Goal: Find contact information: Find contact information

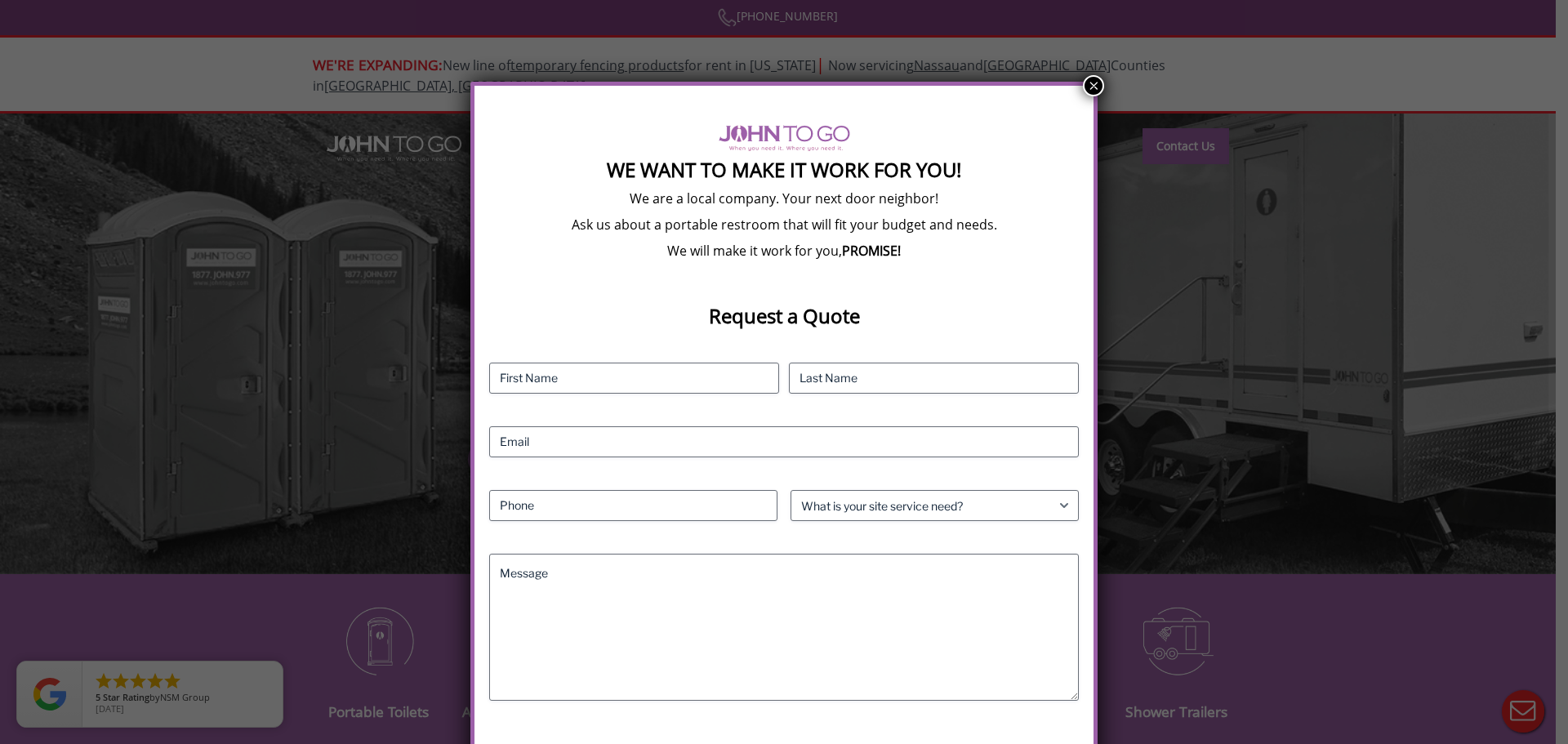
click at [1091, 87] on button "×" at bounding box center [1094, 86] width 21 height 21
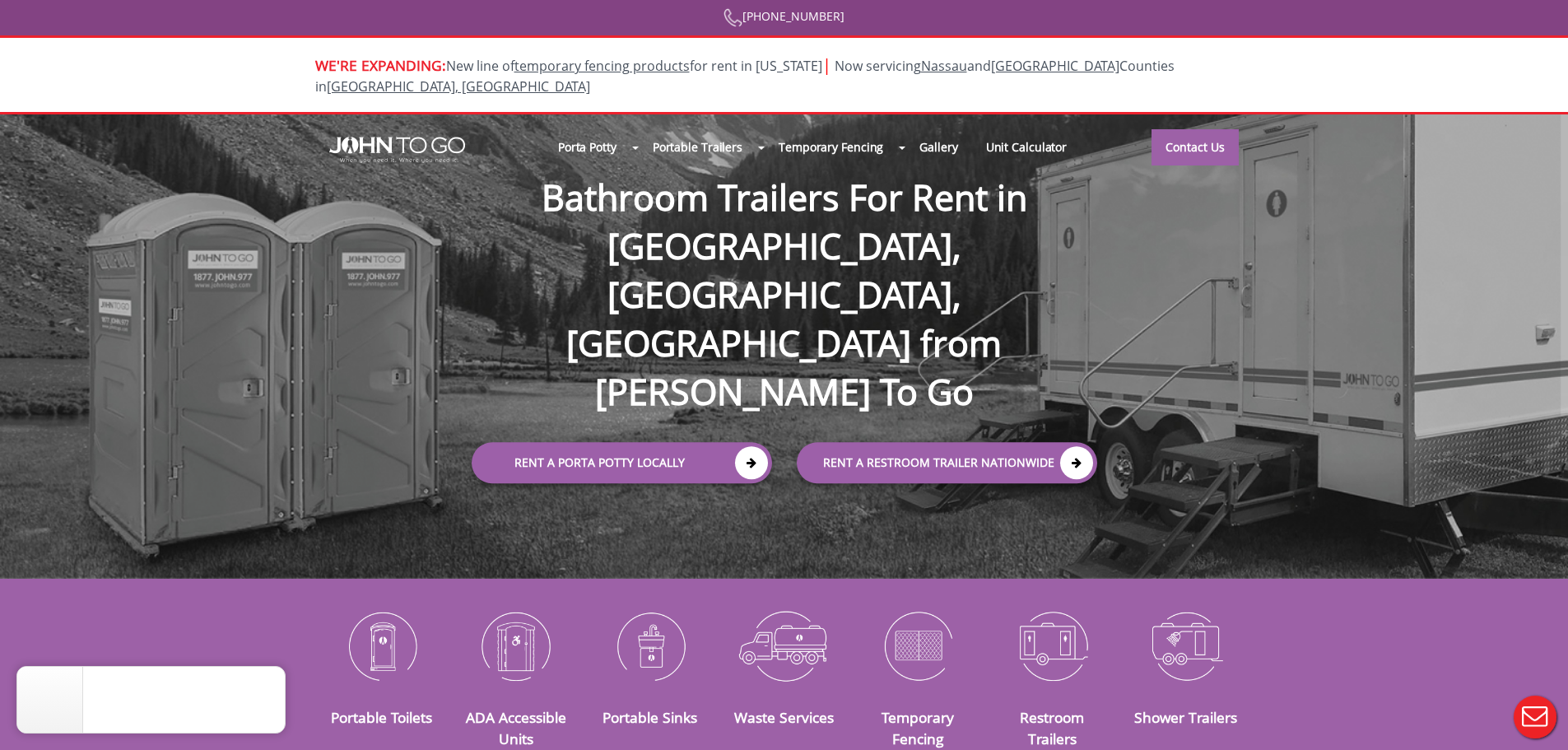
click at [640, 127] on div at bounding box center [784, 375] width 1568 height 750
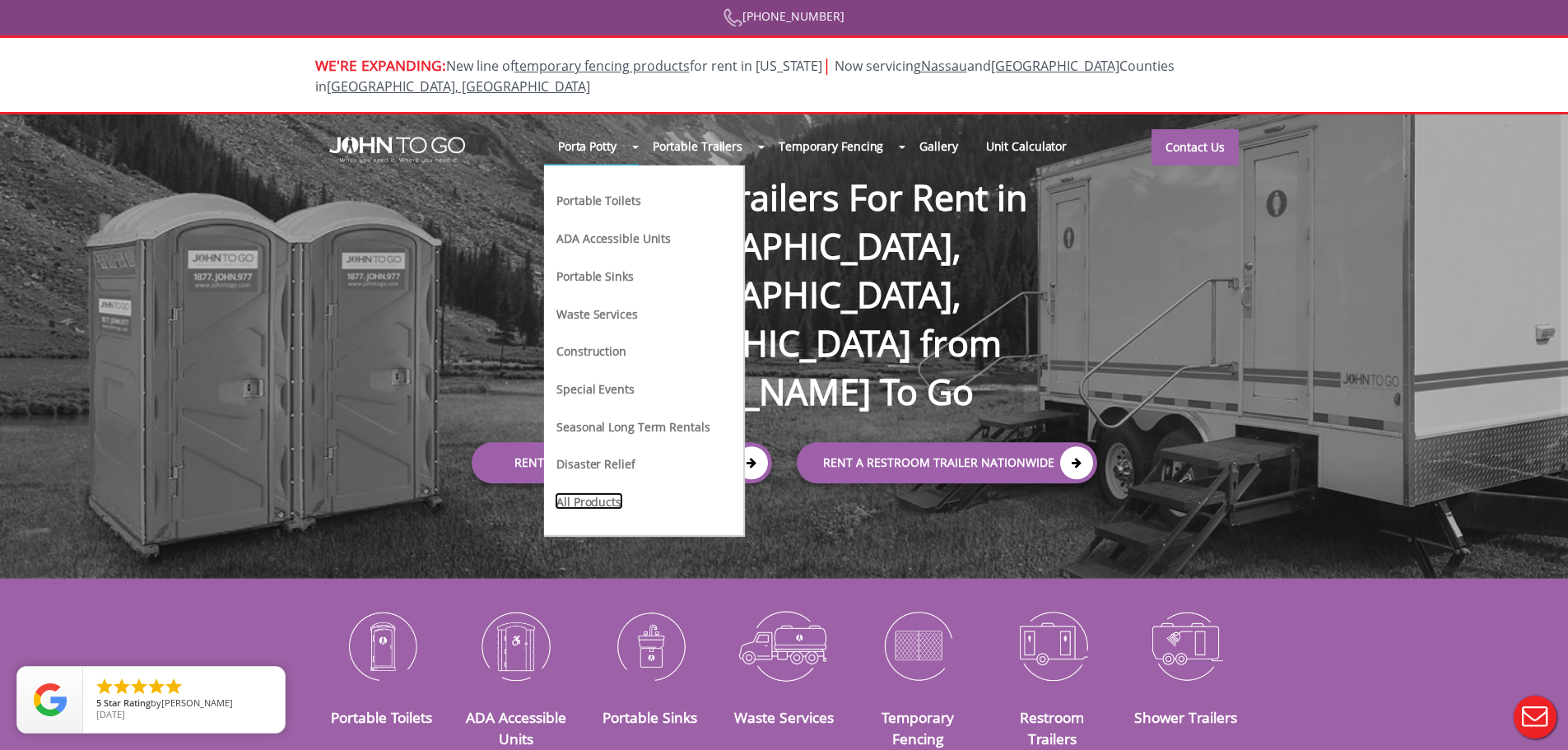
click at [584, 493] on link "All Products" at bounding box center [589, 501] width 68 height 17
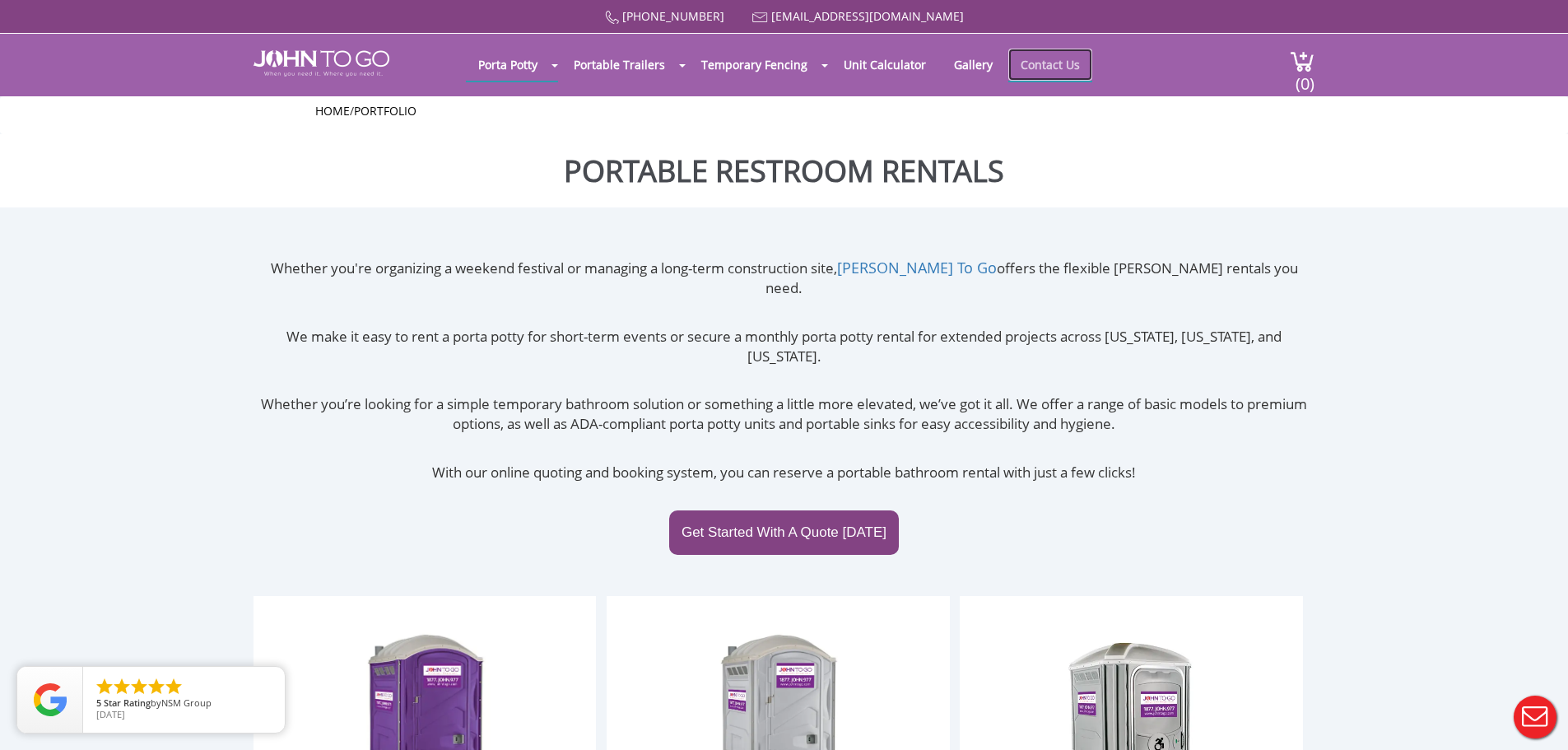
click at [1034, 62] on link "Contact Us" at bounding box center [1051, 64] width 84 height 32
